Goal: Task Accomplishment & Management: Manage account settings

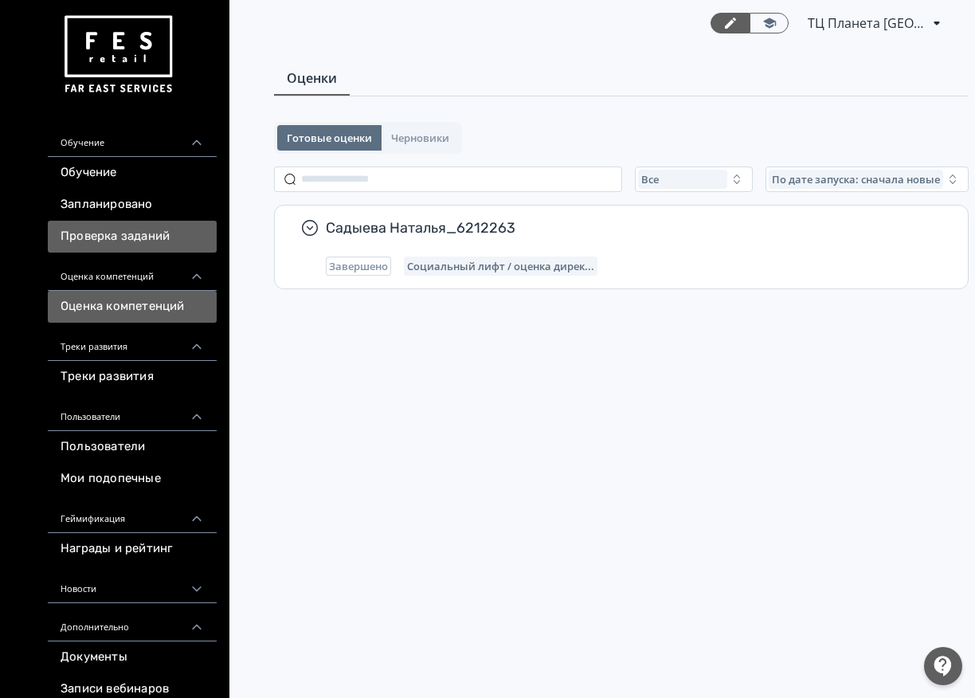
click at [131, 239] on link "Проверка заданий" at bounding box center [132, 237] width 169 height 32
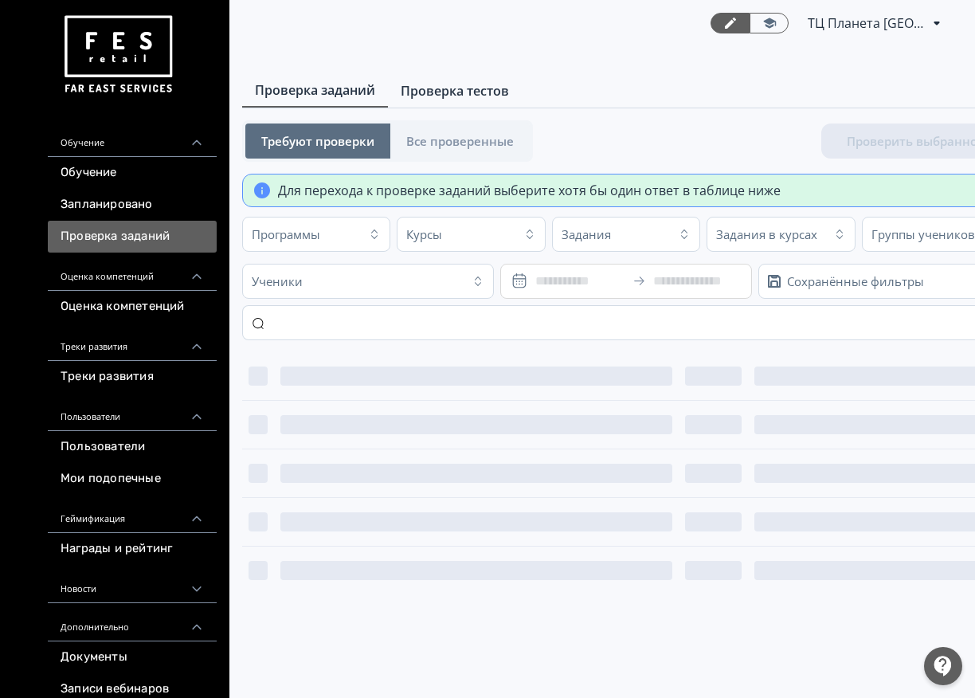
click at [501, 92] on span "Проверка тестов" at bounding box center [455, 90] width 108 height 19
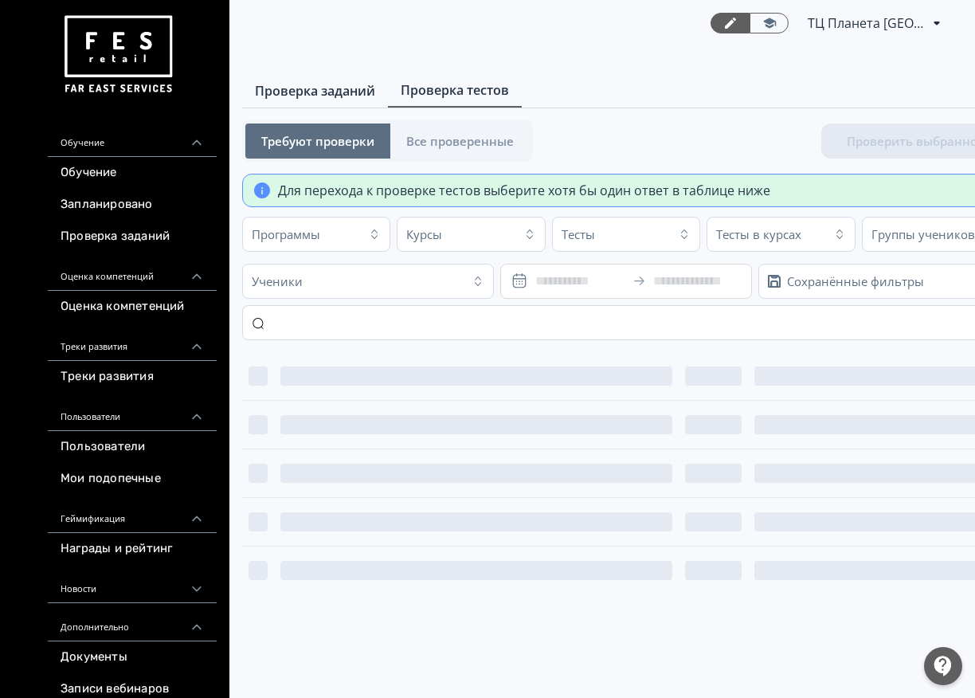
click at [337, 96] on span "Проверка заданий" at bounding box center [315, 90] width 120 height 19
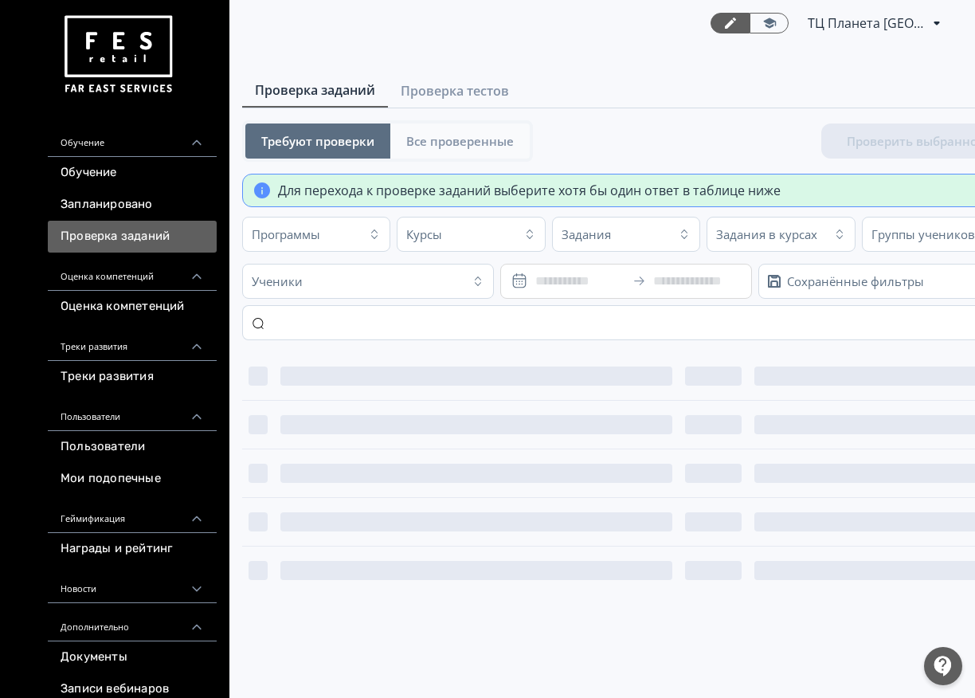
click at [431, 134] on span "Все проверенные" at bounding box center [460, 141] width 108 height 16
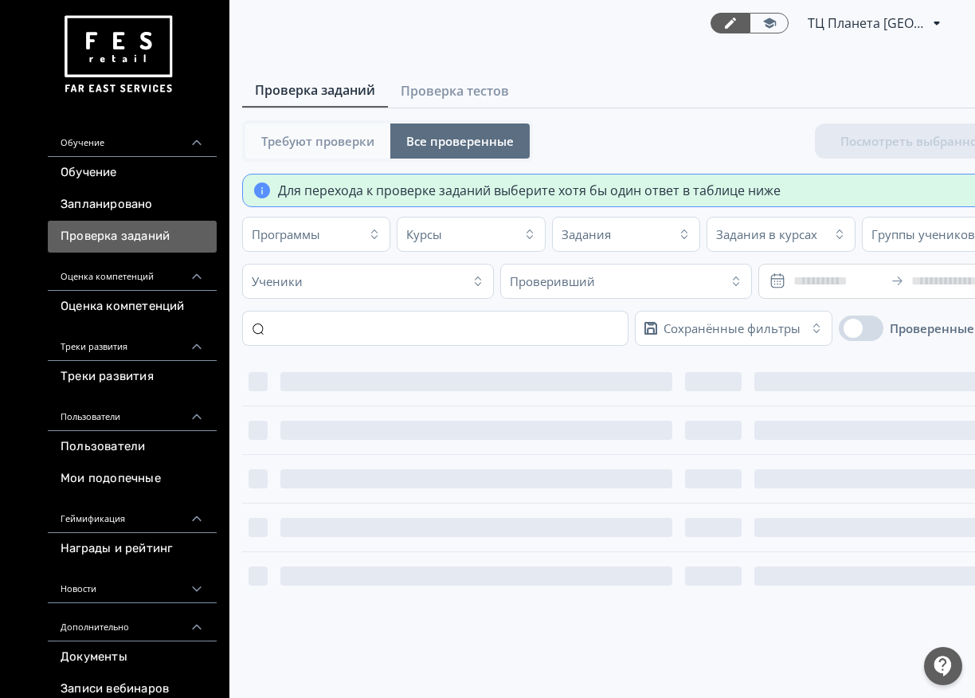
click at [351, 146] on span "Требуют проверки" at bounding box center [317, 141] width 113 height 16
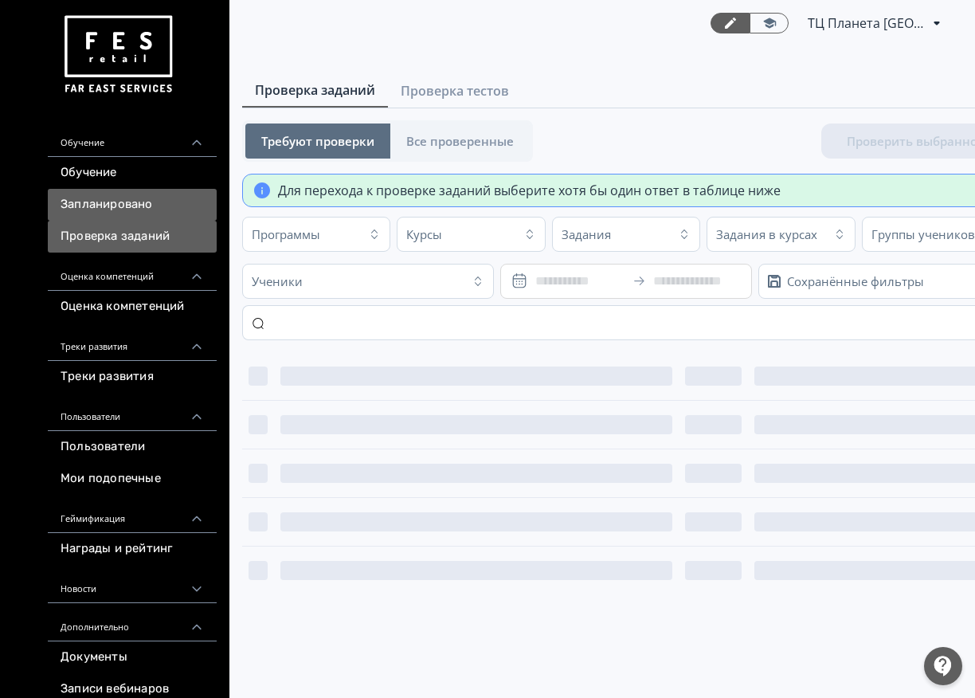
click at [100, 212] on link "Запланировано" at bounding box center [132, 205] width 169 height 32
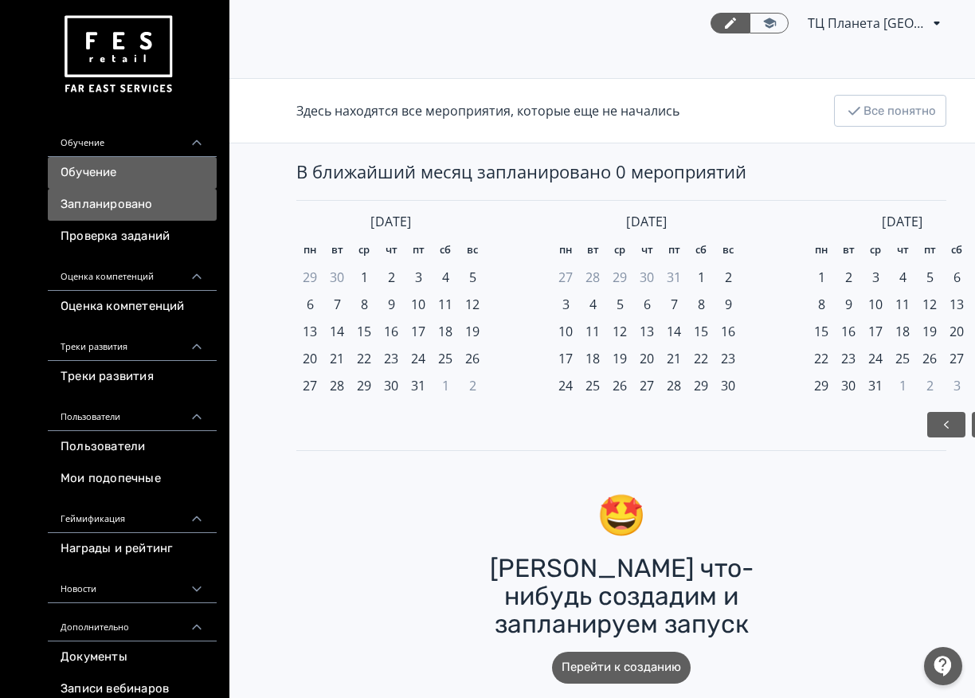
click at [110, 166] on link "Обучение" at bounding box center [132, 173] width 169 height 32
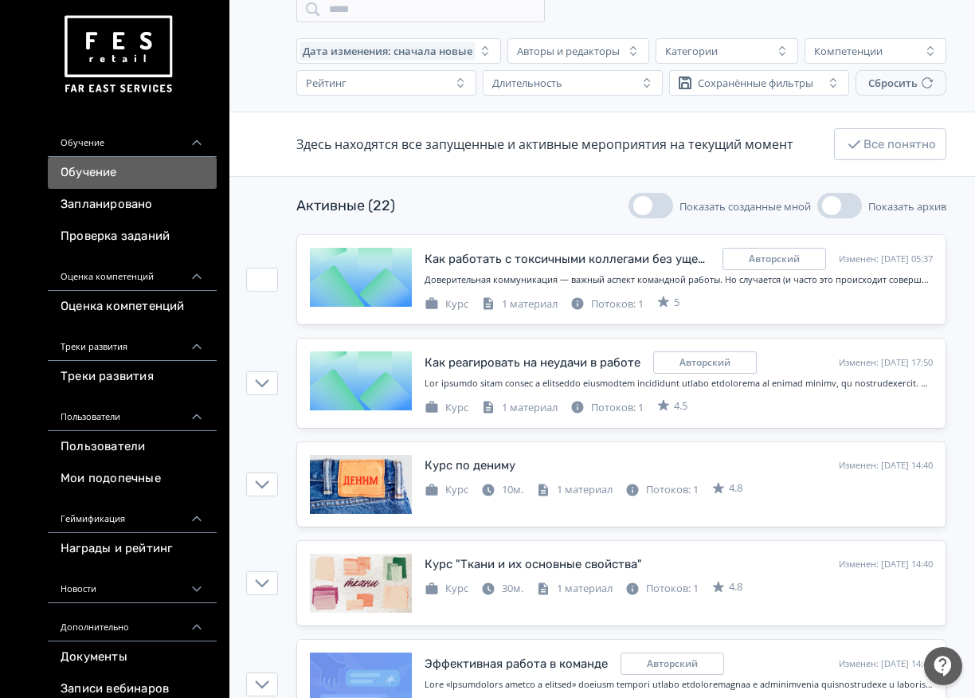
scroll to position [398, 0]
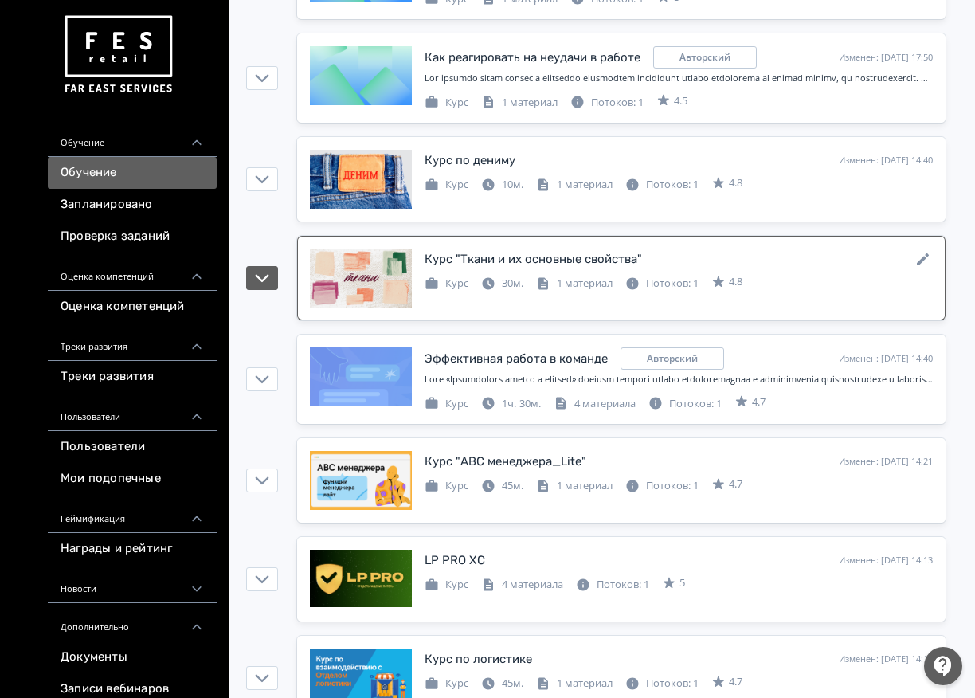
click at [377, 264] on div at bounding box center [361, 277] width 102 height 59
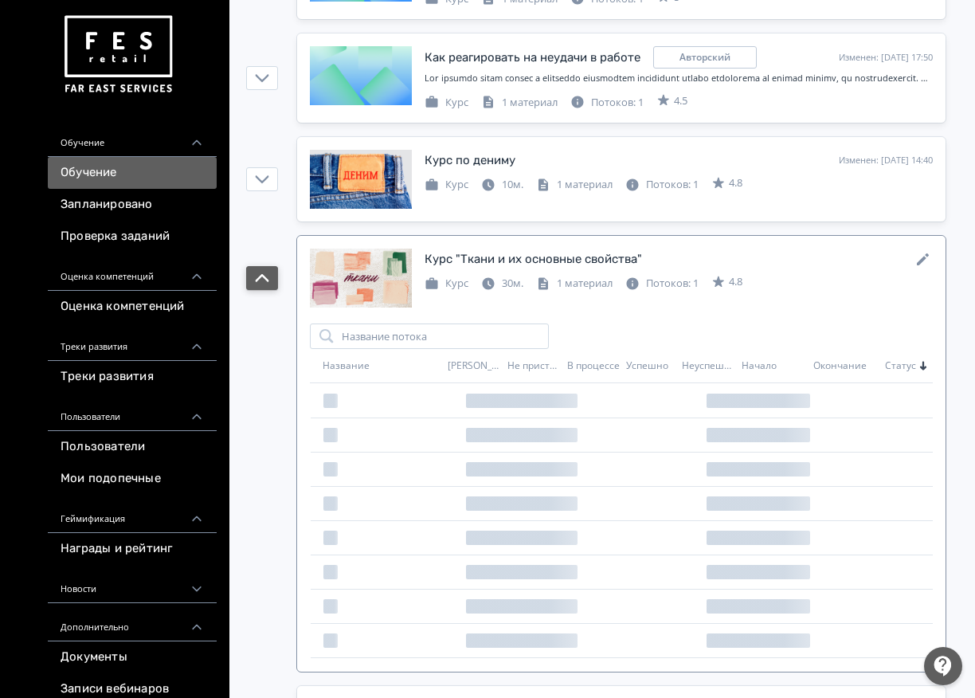
click at [268, 276] on icon "button" at bounding box center [262, 278] width 14 height 14
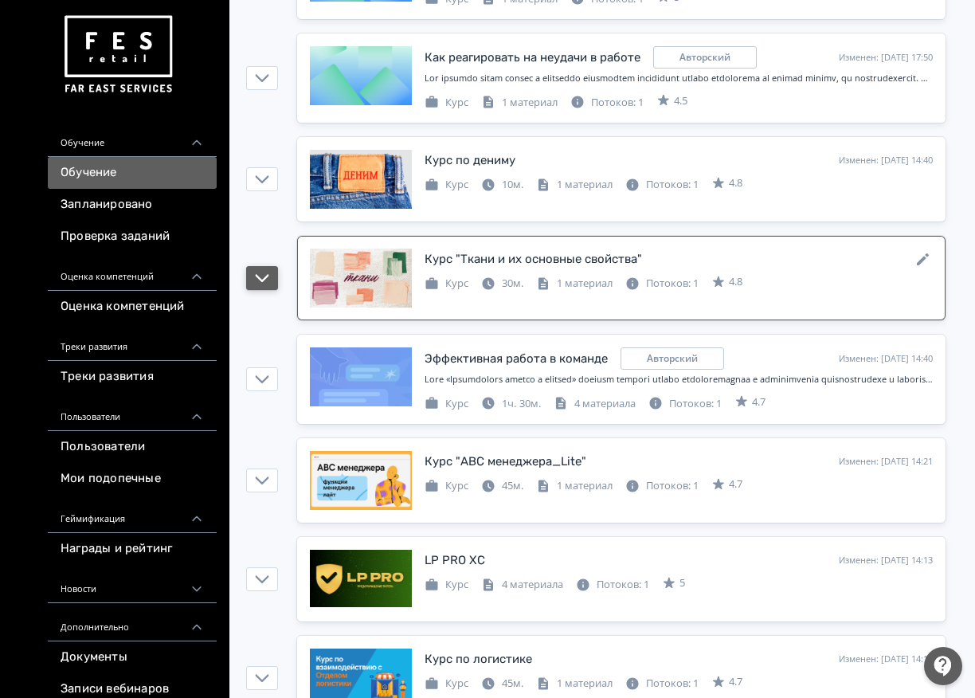
click at [272, 276] on button "button" at bounding box center [262, 278] width 32 height 24
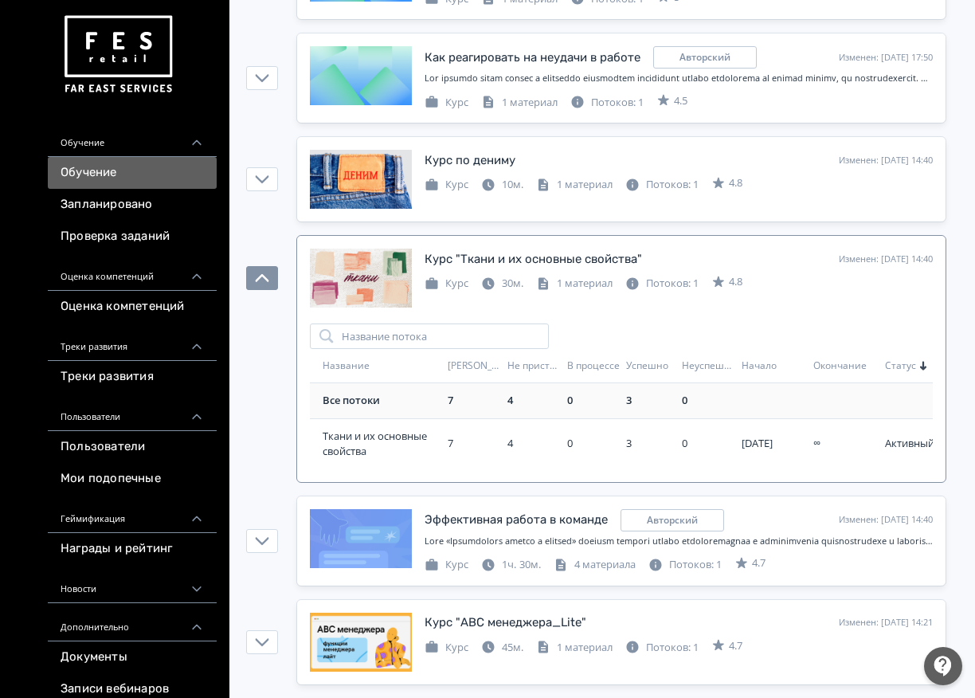
click at [628, 401] on div "3" at bounding box center [650, 401] width 49 height 16
click at [534, 291] on div "Курс 30м. 1 материал Потоков: 1" at bounding box center [561, 281] width 274 height 19
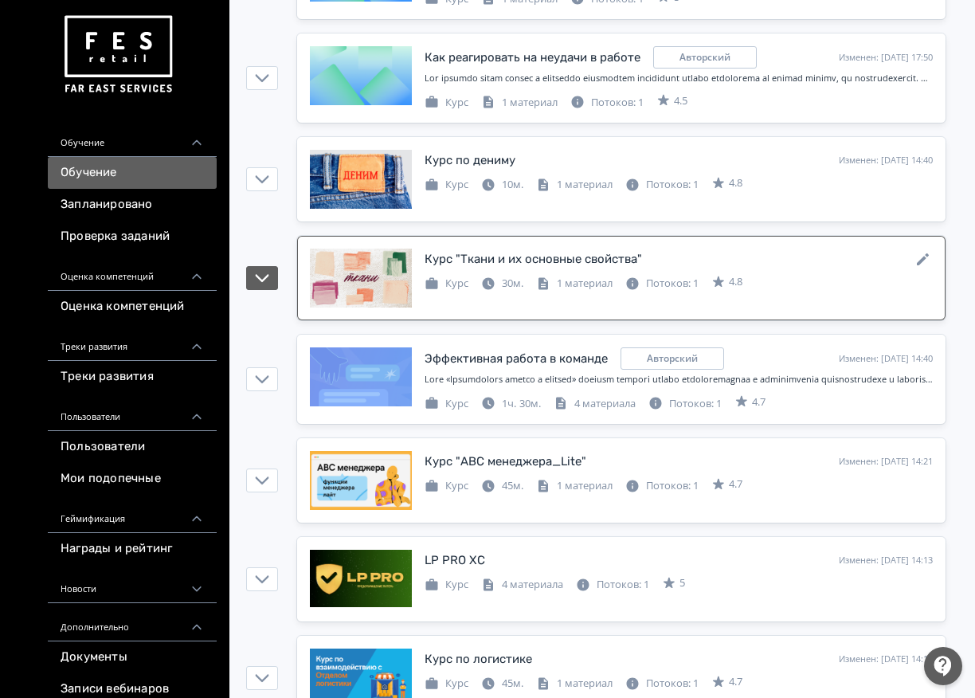
click at [534, 291] on div "Курс 30м. 1 материал Потоков: 1" at bounding box center [561, 281] width 274 height 19
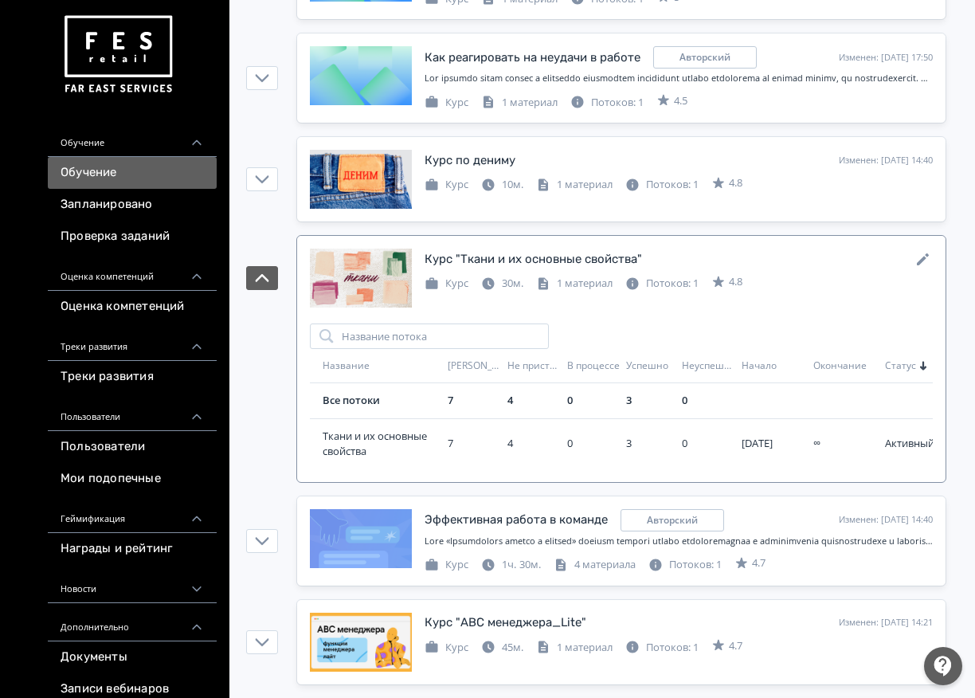
click at [921, 263] on icon at bounding box center [923, 259] width 12 height 12
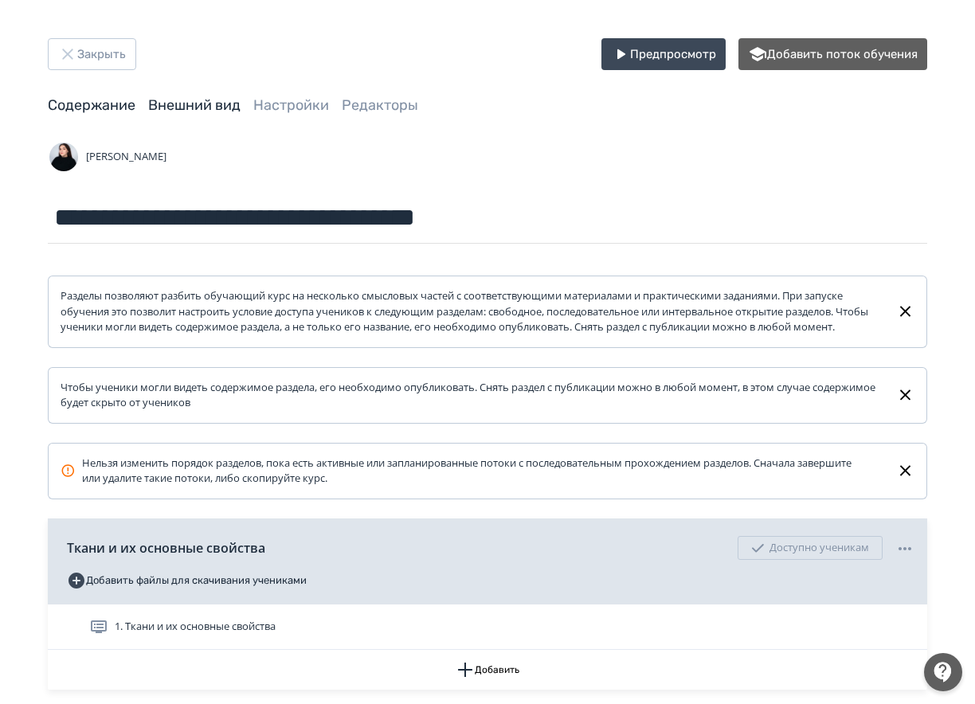
click at [213, 111] on link "Внешний вид" at bounding box center [194, 105] width 92 height 18
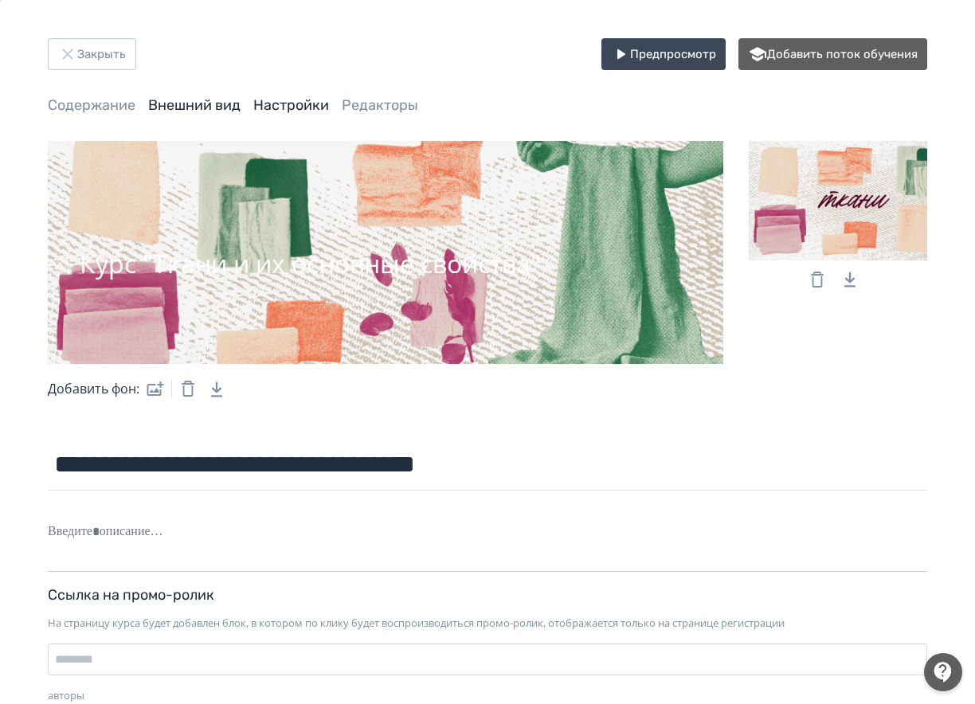
click at [280, 102] on link "Настройки" at bounding box center [291, 105] width 76 height 18
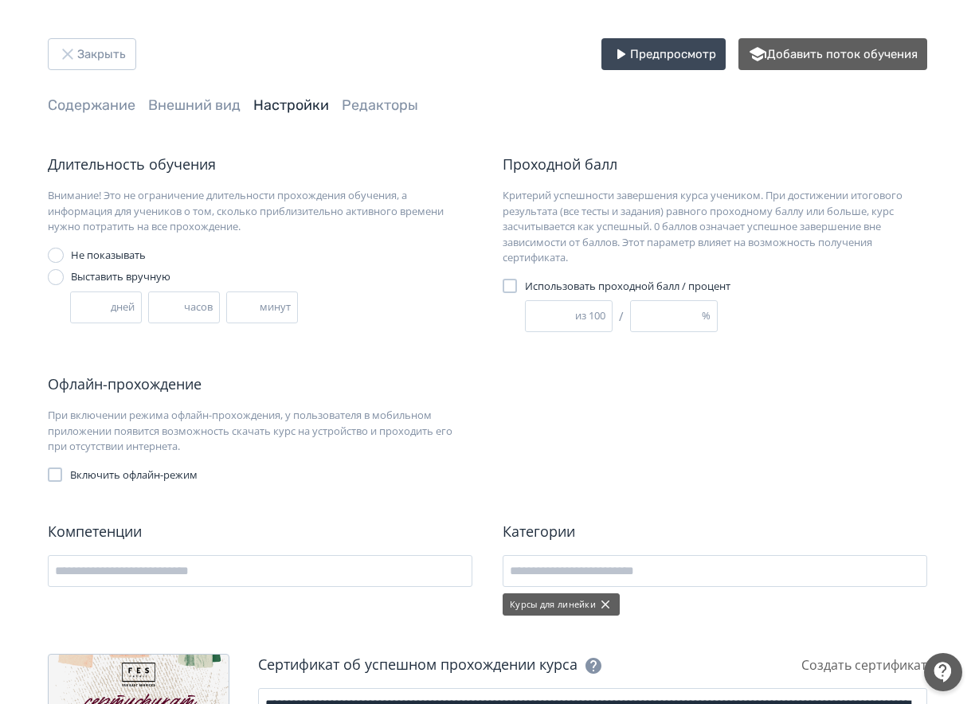
click at [367, 99] on link "Редакторы" at bounding box center [380, 105] width 76 height 18
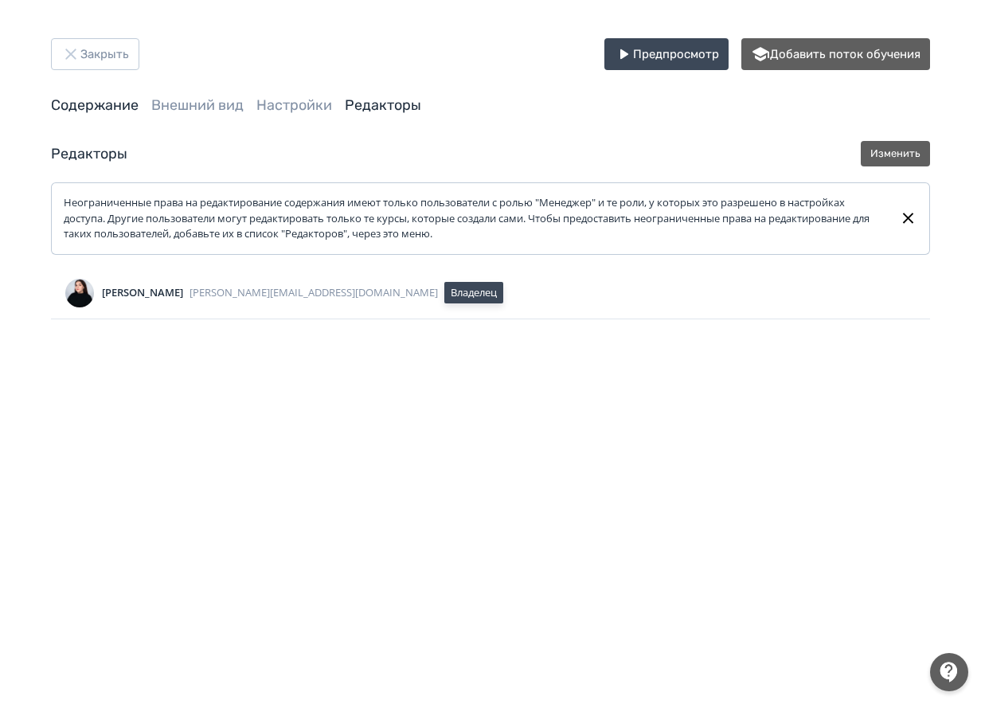
click at [75, 96] on link "Содержание" at bounding box center [95, 105] width 88 height 18
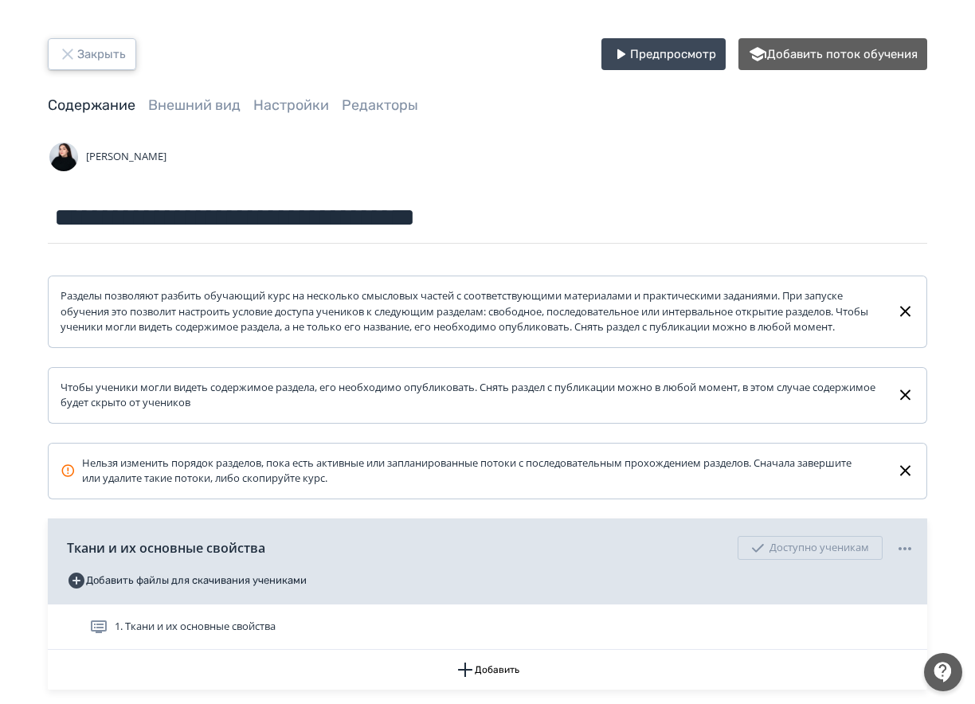
click at [88, 53] on button "Закрыть" at bounding box center [92, 54] width 88 height 32
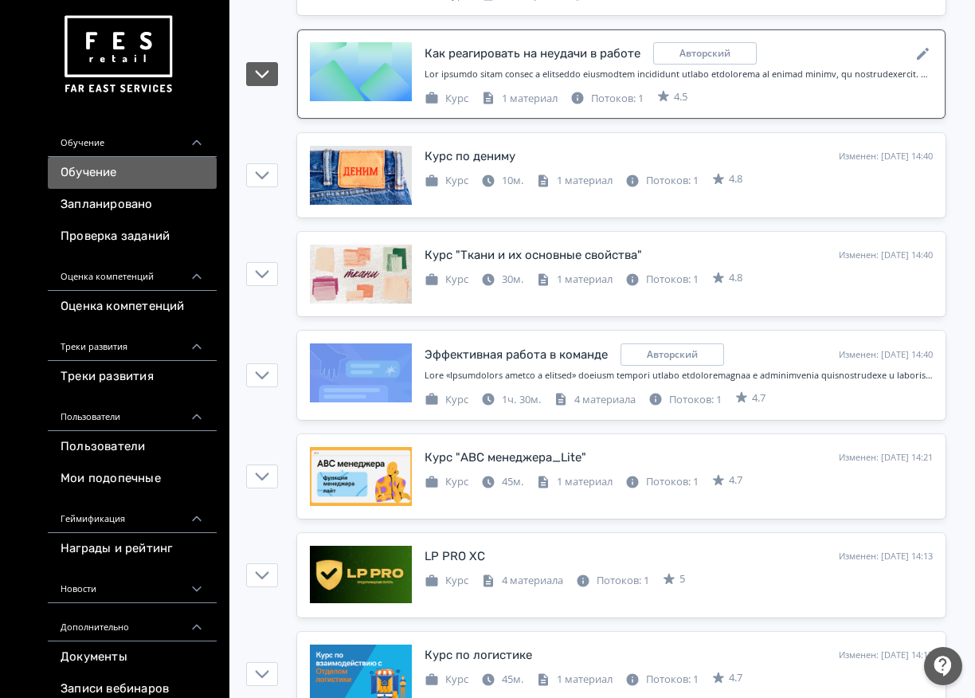
scroll to position [478, 0]
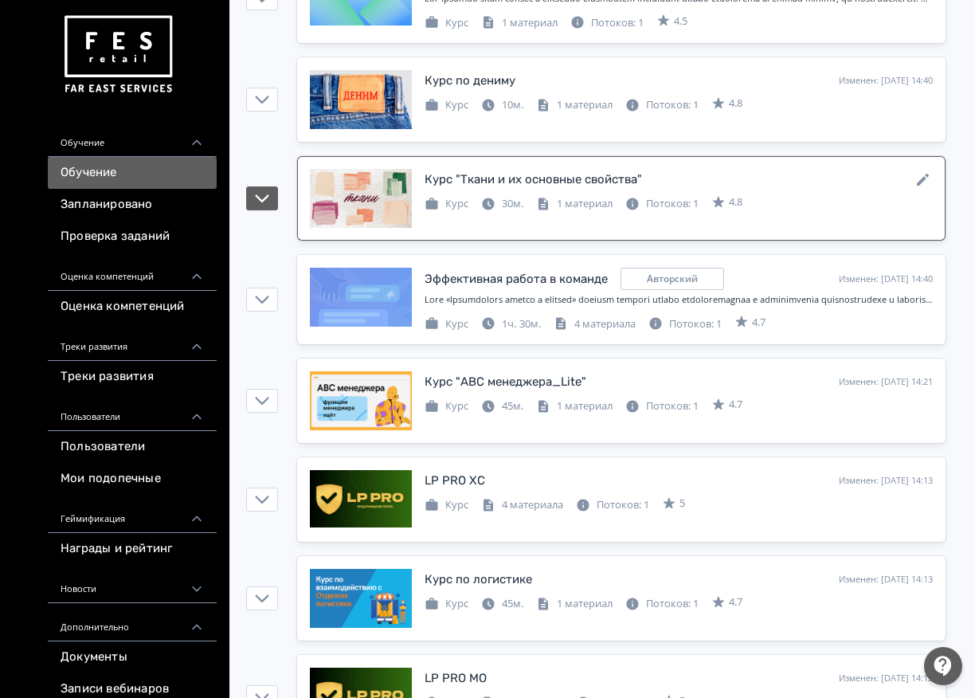
click at [349, 209] on div at bounding box center [361, 198] width 102 height 59
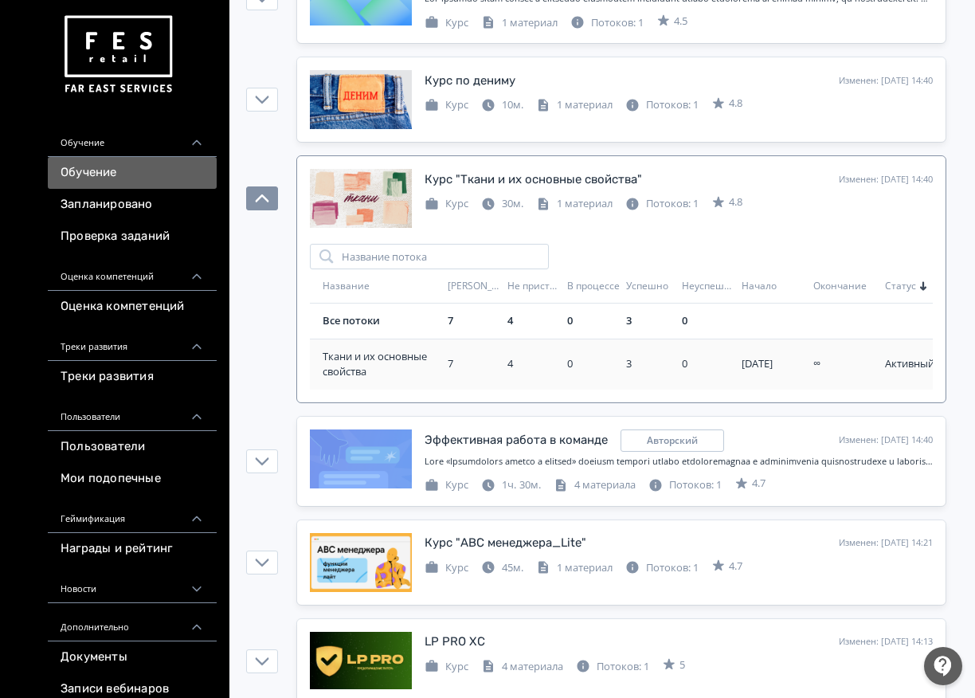
click at [776, 364] on div "[DATE]" at bounding box center [773, 364] width 65 height 16
click at [567, 360] on div "0" at bounding box center [593, 364] width 53 height 16
click at [469, 311] on td "7" at bounding box center [471, 321] width 60 height 36
click at [507, 207] on span "30м." at bounding box center [513, 203] width 22 height 14
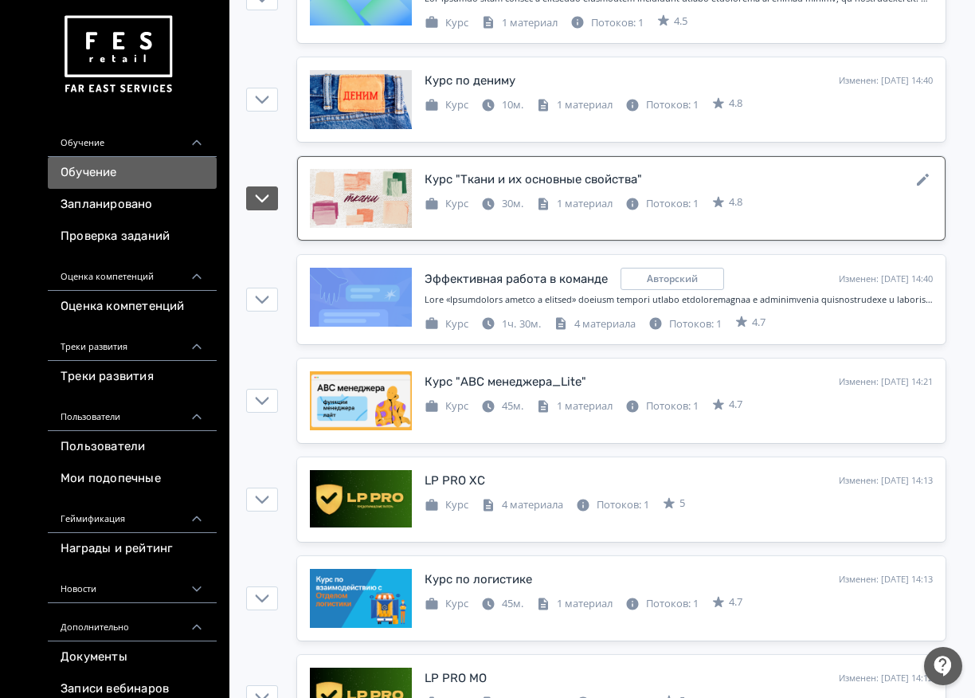
click at [559, 200] on div "1 материал" at bounding box center [574, 204] width 76 height 16
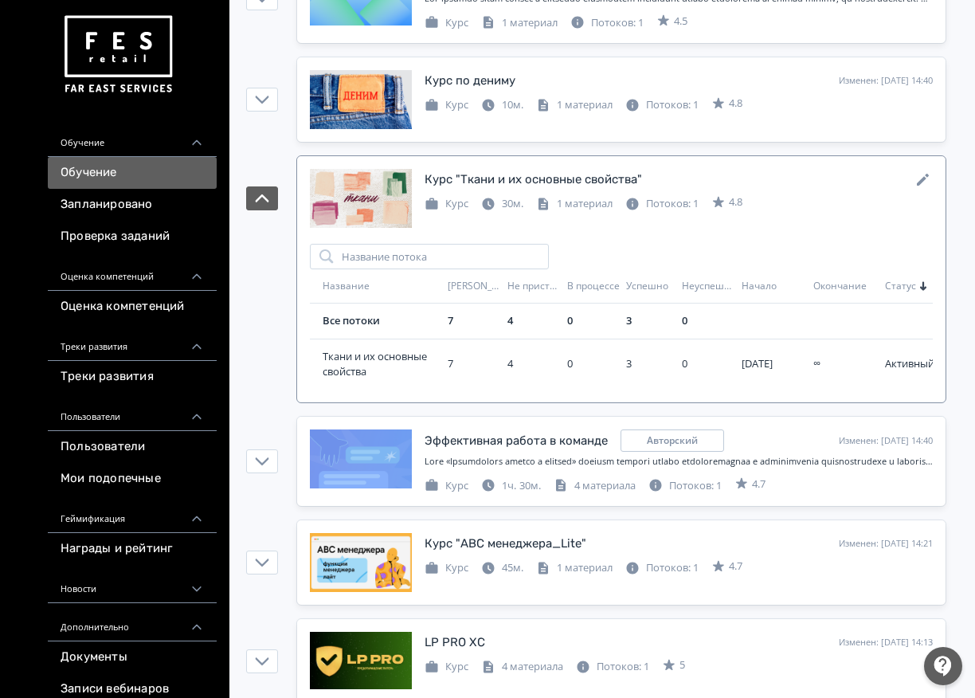
click at [455, 199] on div "Курс" at bounding box center [446, 204] width 44 height 16
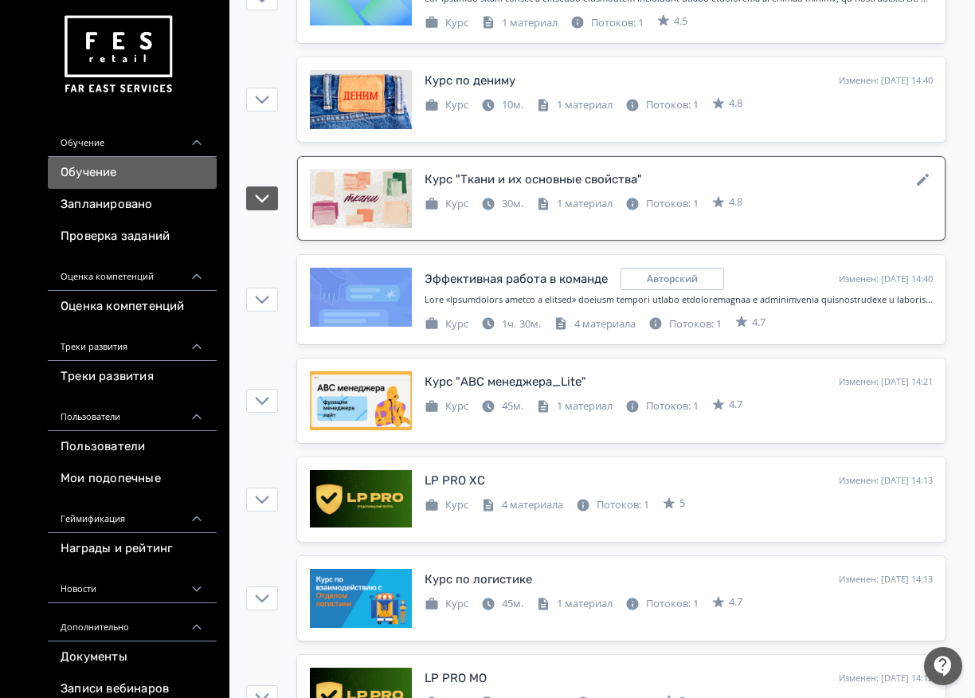
click at [376, 207] on div at bounding box center [361, 198] width 102 height 59
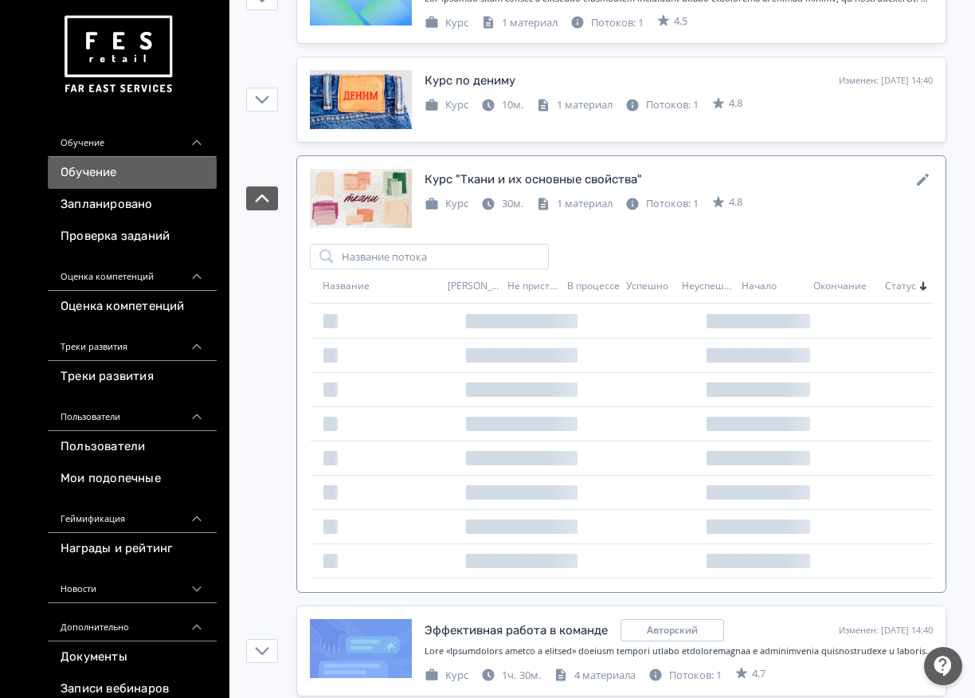
click at [376, 207] on div at bounding box center [361, 198] width 102 height 59
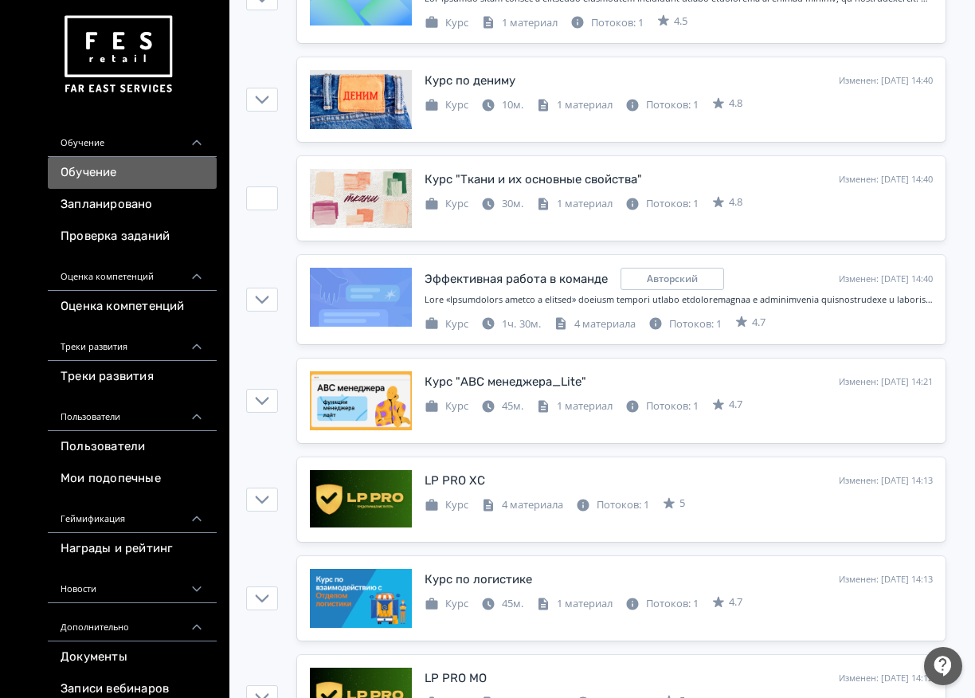
click at [452, 176] on div "Курс "Ткани и их основные свойства"" at bounding box center [532, 179] width 217 height 18
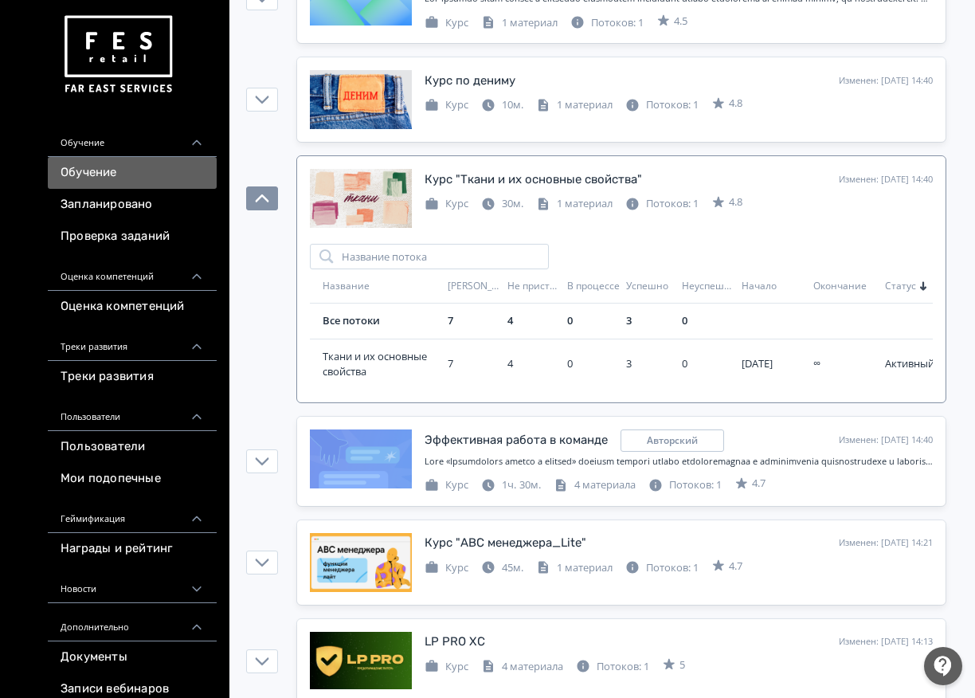
click at [484, 182] on div "Курс "Ткани и их основные свойства"" at bounding box center [532, 179] width 217 height 18
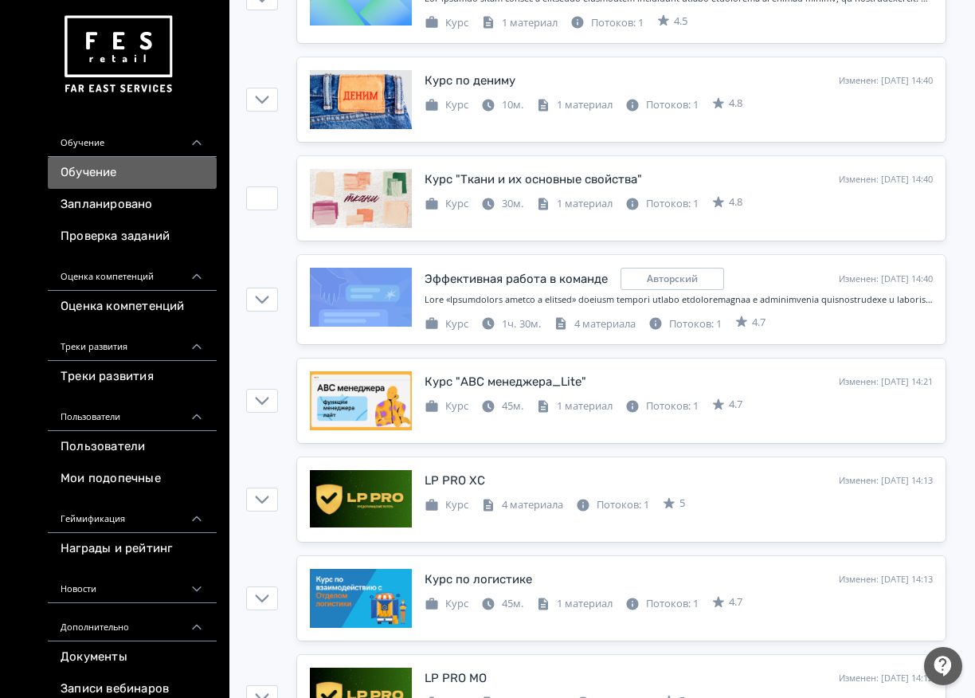
click at [528, 183] on div "Курс "Ткани и их основные свойства"" at bounding box center [532, 179] width 217 height 18
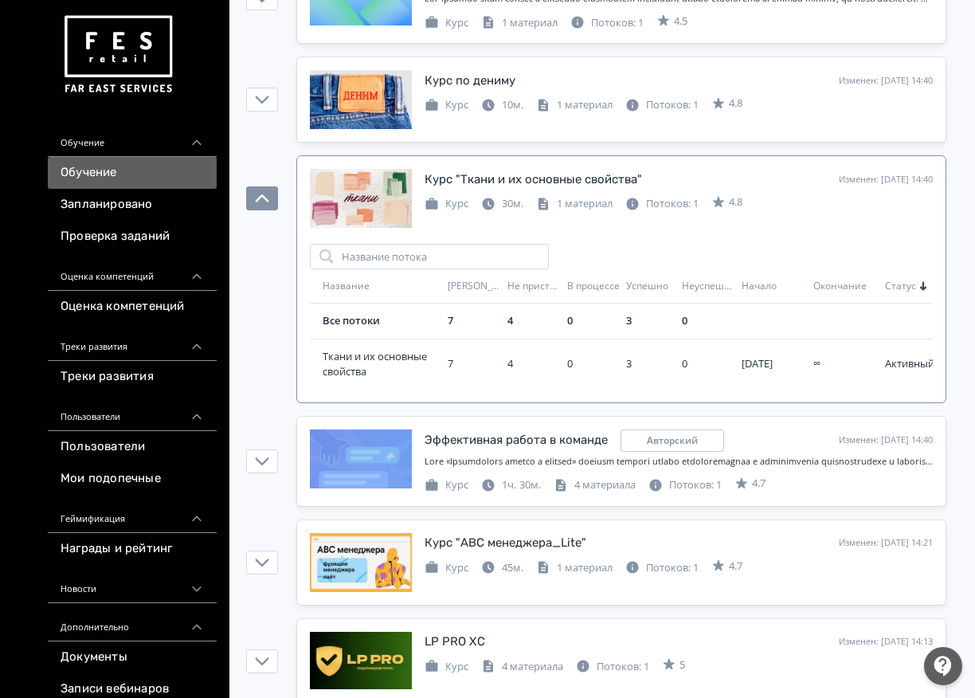
click at [349, 200] on div at bounding box center [361, 198] width 102 height 59
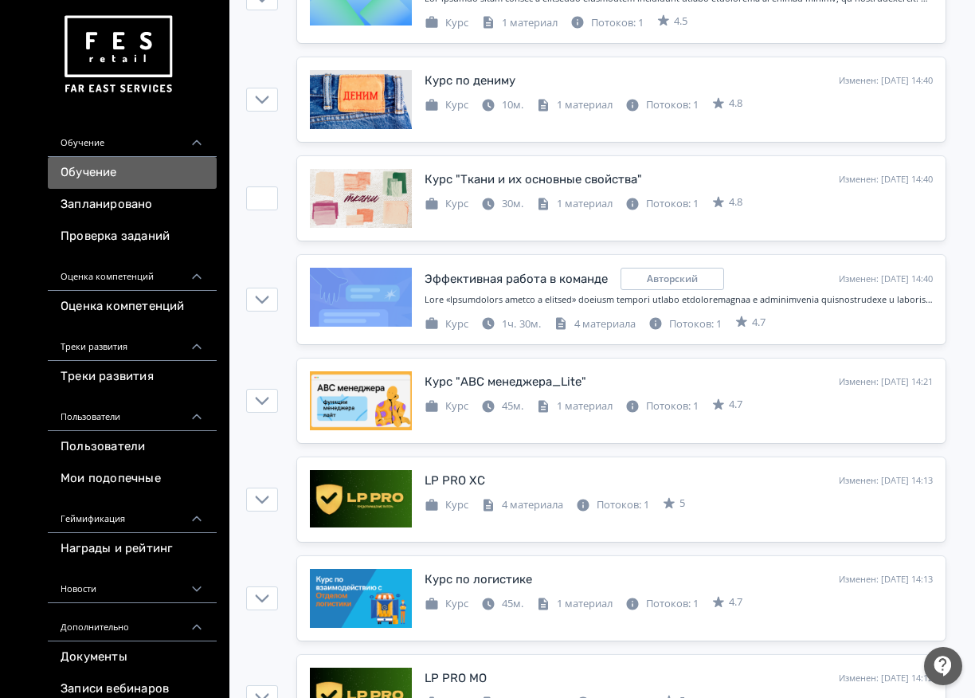
click at [483, 202] on icon at bounding box center [489, 203] width 12 height 12
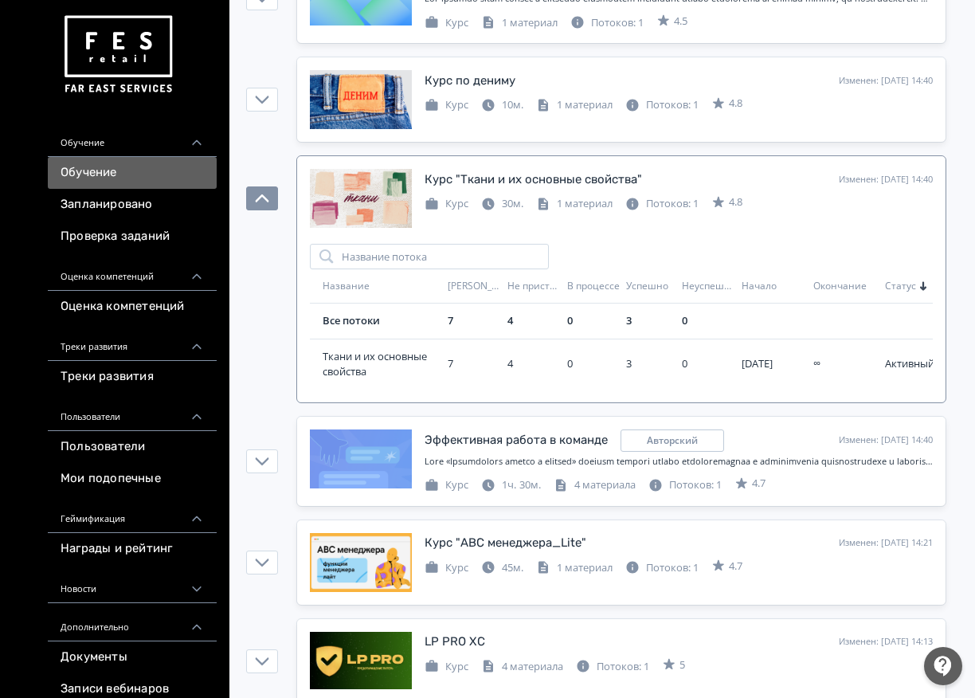
click at [627, 292] on div "Успешно" at bounding box center [650, 287] width 49 height 14
click at [467, 175] on div "Курс "Ткани и их основные свойства"" at bounding box center [532, 179] width 217 height 18
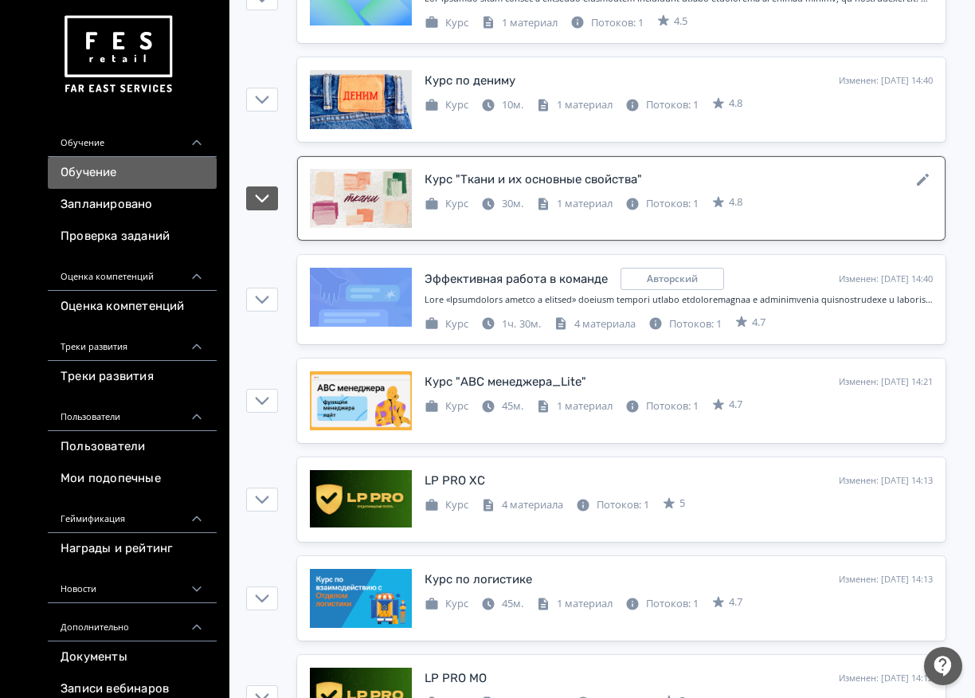
click at [467, 175] on div "Курс "Ткани и их основные свойства"" at bounding box center [532, 179] width 217 height 18
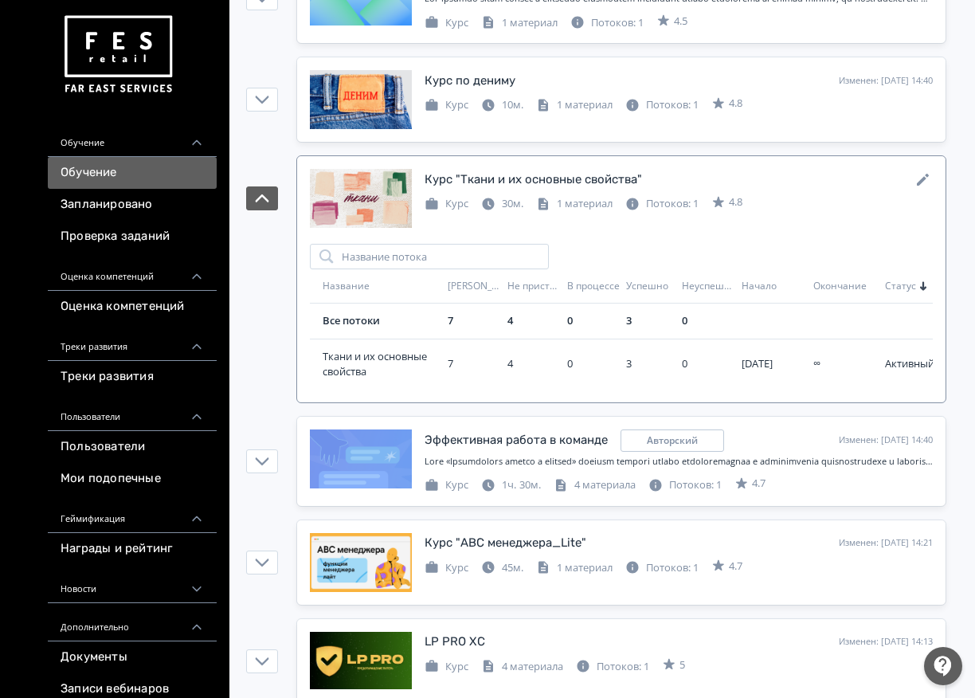
click at [384, 218] on div at bounding box center [361, 198] width 102 height 59
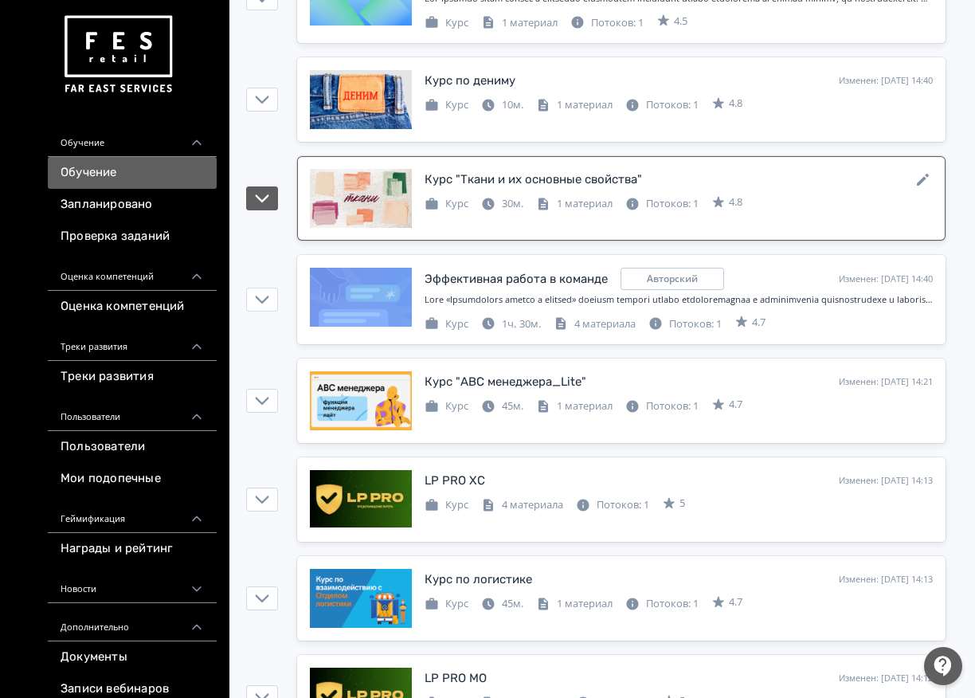
click at [384, 218] on div at bounding box center [361, 198] width 102 height 59
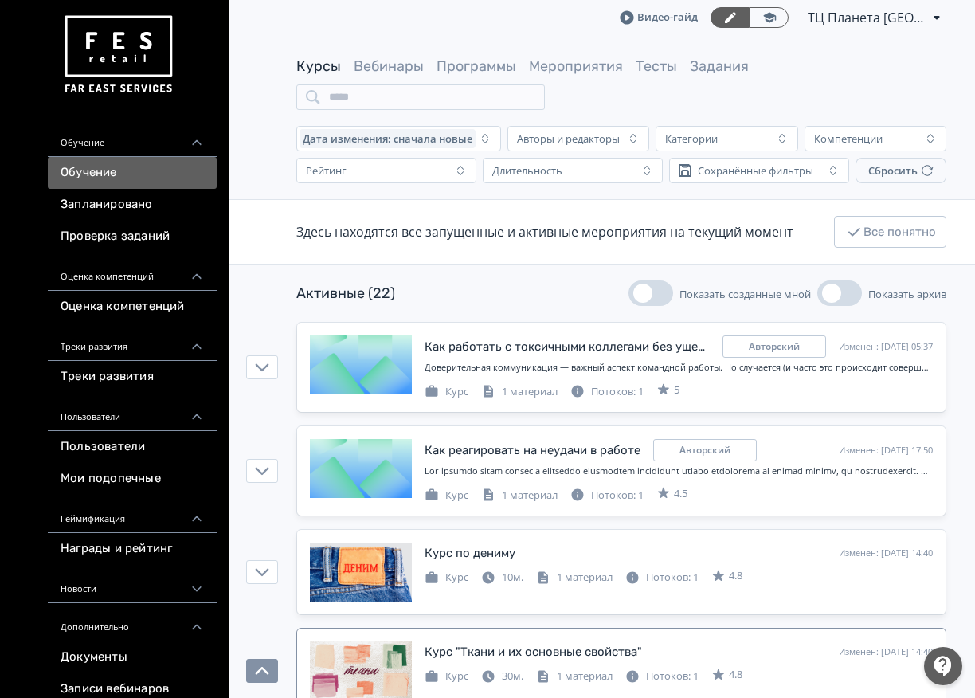
scroll to position [0, 0]
